Goal: Transaction & Acquisition: Download file/media

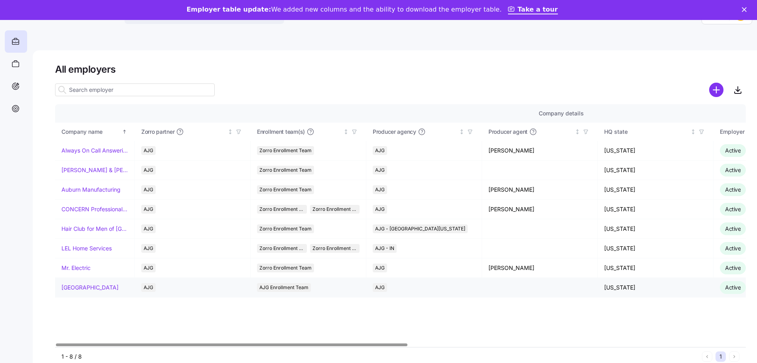
drag, startPoint x: 60, startPoint y: 150, endPoint x: 124, endPoint y: 287, distance: 150.9
click at [124, 287] on tbody "Always On Call Answering Service AJG Zorro Enrollment Team AJG [PERSON_NAME] [U…" at bounding box center [743, 219] width 1377 height 156
click at [107, 148] on link "Always On Call Answering Service" at bounding box center [94, 150] width 67 height 8
click at [75, 169] on link "[PERSON_NAME] & [PERSON_NAME]'s" at bounding box center [94, 170] width 67 height 8
click at [75, 189] on link "Auburn Manufacturing" at bounding box center [90, 189] width 59 height 8
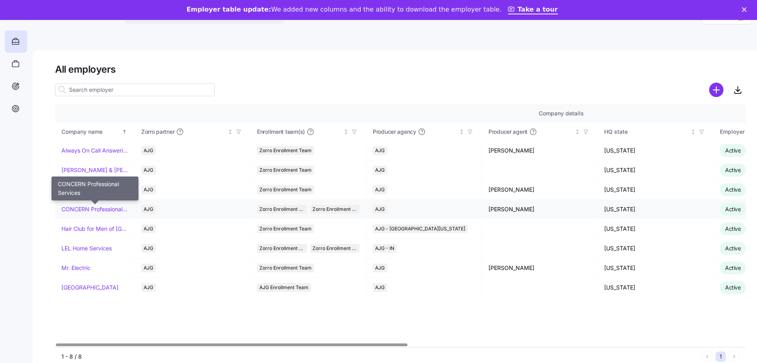
click at [65, 208] on link "CONCERN Professional Services" at bounding box center [94, 209] width 67 height 8
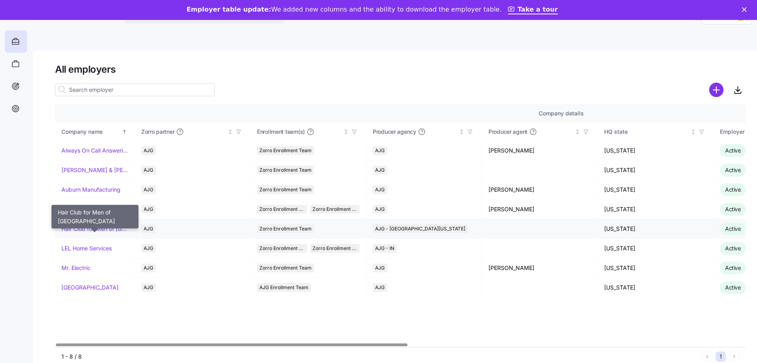
click at [91, 231] on link "Hair Club for Men of [GEOGRAPHIC_DATA]" at bounding box center [94, 229] width 67 height 8
click at [84, 266] on link "Mr. Electric" at bounding box center [75, 268] width 29 height 8
click at [108, 247] on link "LEL Home Services" at bounding box center [86, 248] width 50 height 8
click at [86, 288] on link "[GEOGRAPHIC_DATA]" at bounding box center [89, 287] width 57 height 8
click at [91, 187] on link "Auburn Manufacturing" at bounding box center [90, 189] width 59 height 8
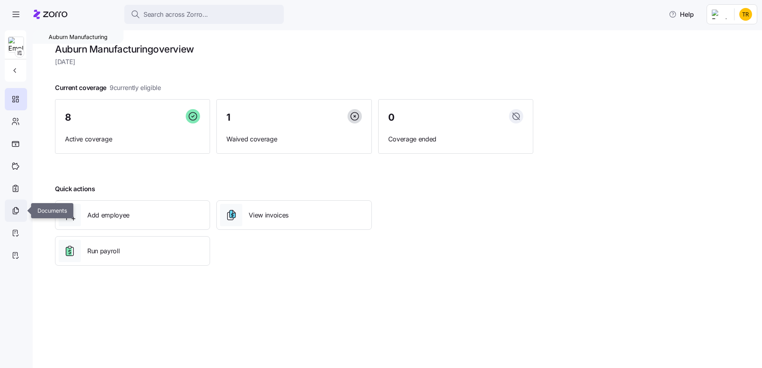
click at [18, 211] on icon at bounding box center [15, 211] width 9 height 10
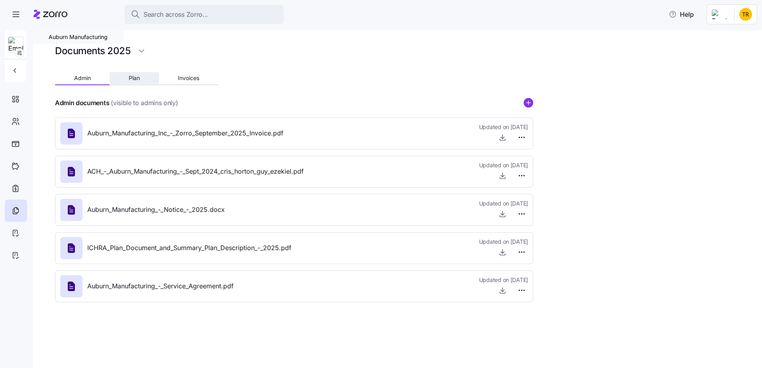
drag, startPoint x: 142, startPoint y: 81, endPoint x: 148, endPoint y: 80, distance: 5.6
click at [143, 81] on button "Plan" at bounding box center [134, 78] width 49 height 12
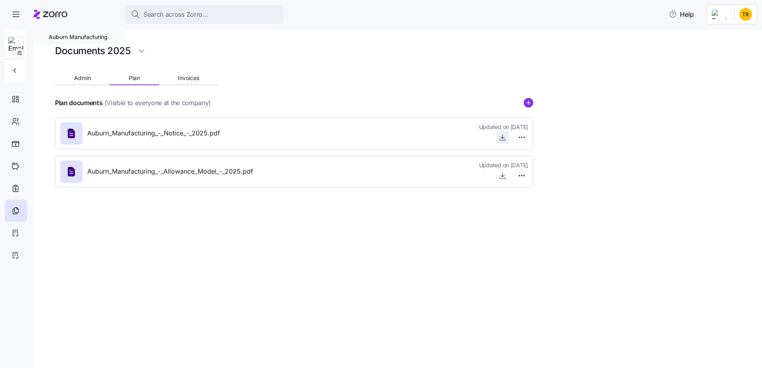
click at [501, 140] on icon "button" at bounding box center [503, 138] width 8 height 8
click at [192, 77] on span "Invoices" at bounding box center [189, 78] width 22 height 6
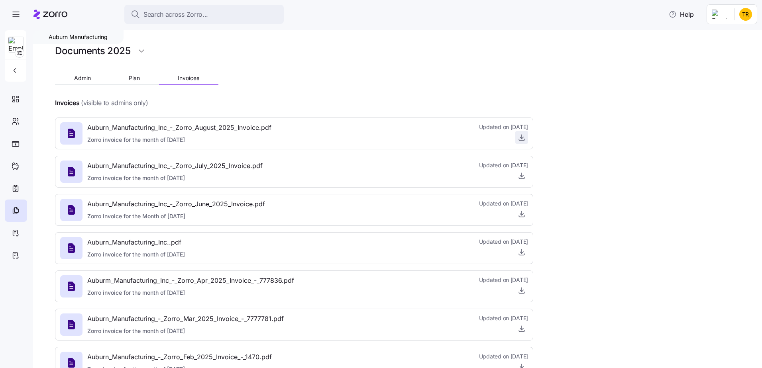
click at [518, 138] on icon "button" at bounding box center [522, 138] width 8 height 8
